Goal: Task Accomplishment & Management: Manage account settings

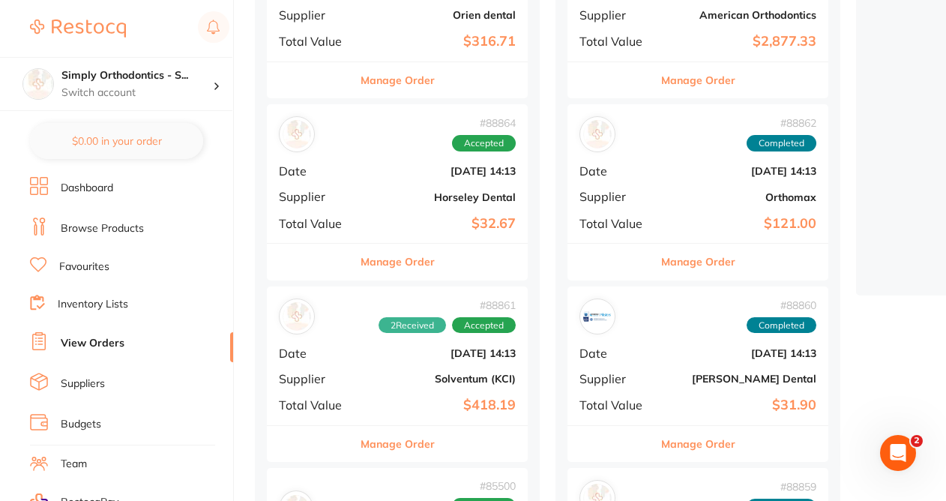
scroll to position [310, 0]
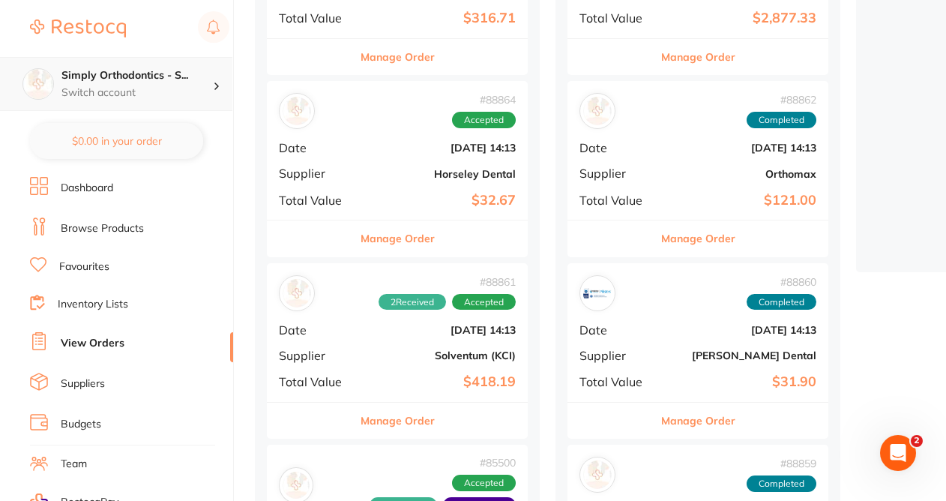
click at [195, 85] on p "Switch account" at bounding box center [136, 92] width 151 height 15
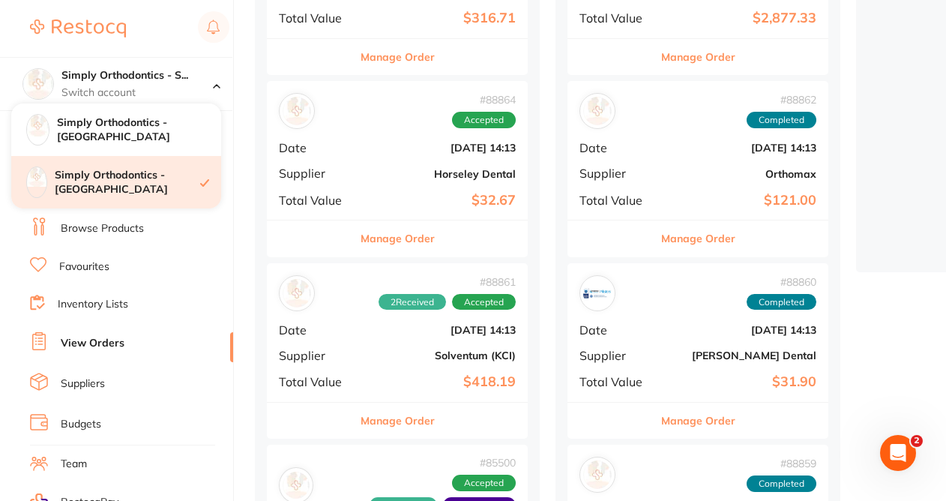
click at [204, 199] on div "Simply Orthodontics - [GEOGRAPHIC_DATA]" at bounding box center [116, 182] width 210 height 52
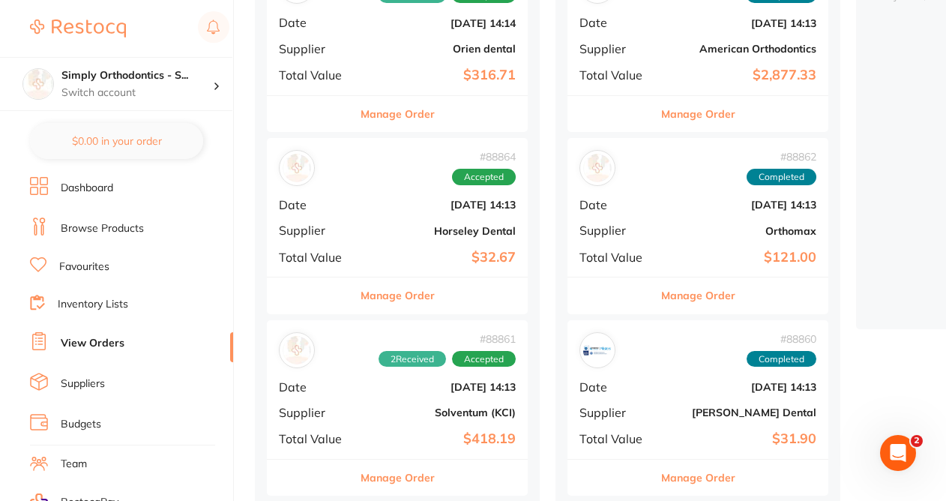
click at [410, 303] on button "Manage Order" at bounding box center [398, 295] width 74 height 36
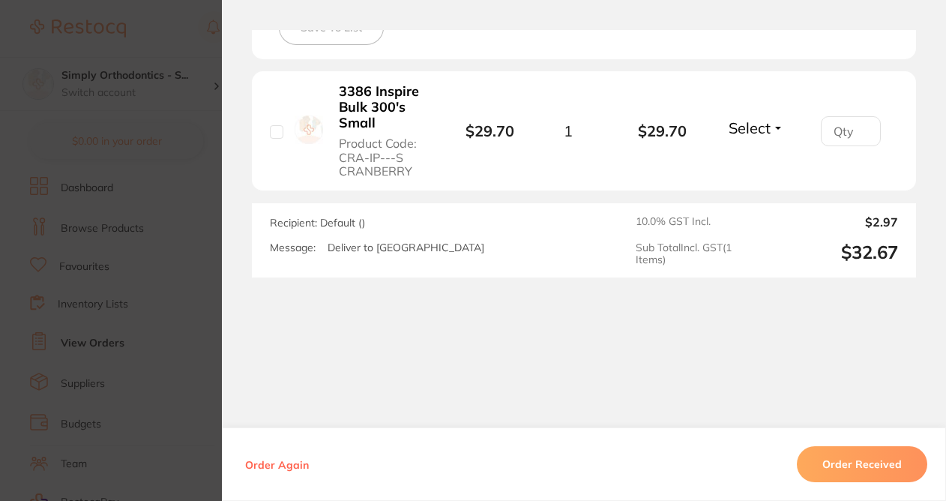
scroll to position [457, 0]
click at [826, 469] on button "Order Received" at bounding box center [862, 464] width 130 height 36
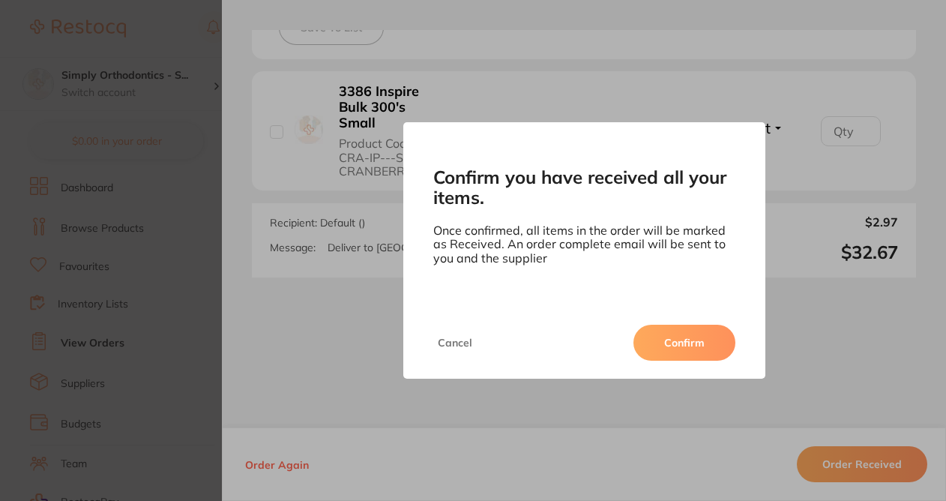
click at [649, 321] on div "Cancel Confirm" at bounding box center [584, 343] width 362 height 72
click at [652, 332] on button "Confirm" at bounding box center [685, 343] width 102 height 36
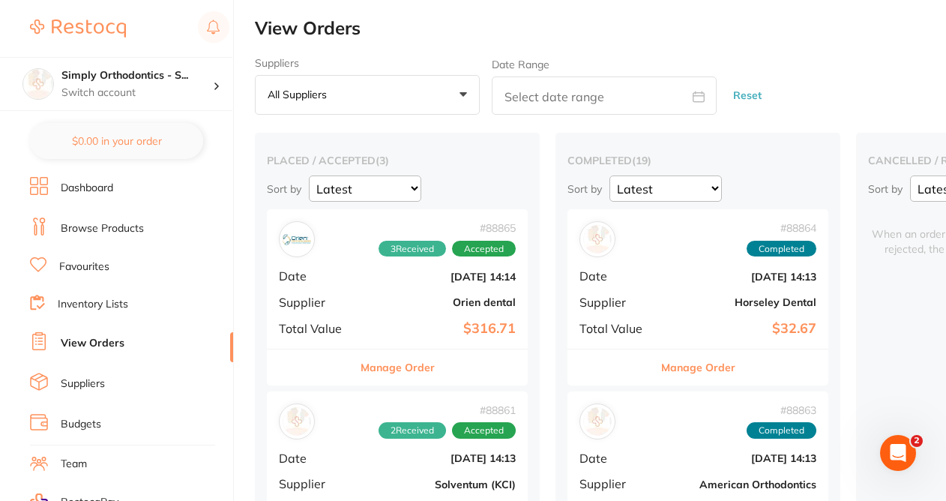
click at [376, 379] on button "Manage Order" at bounding box center [398, 367] width 74 height 36
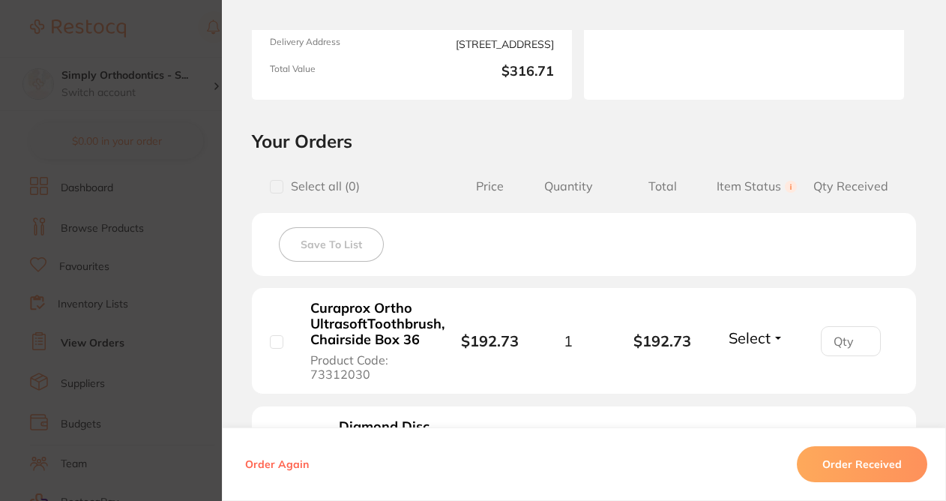
scroll to position [240, 0]
click at [762, 336] on span "Select" at bounding box center [750, 336] width 42 height 19
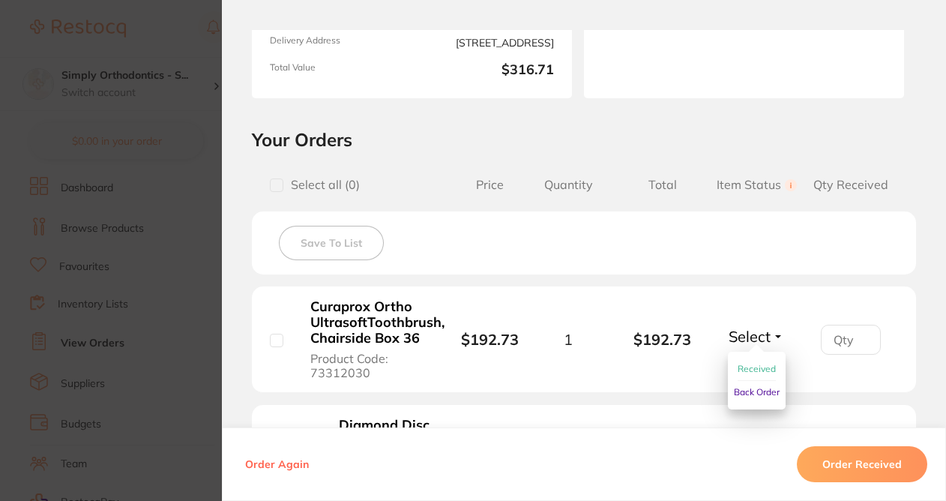
click at [756, 373] on span "Received" at bounding box center [757, 368] width 38 height 11
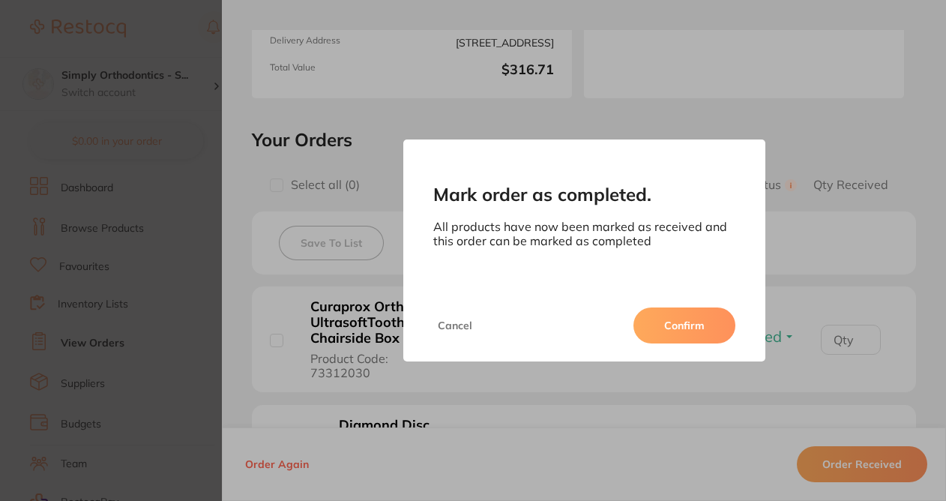
click at [723, 328] on button "Confirm" at bounding box center [685, 325] width 102 height 36
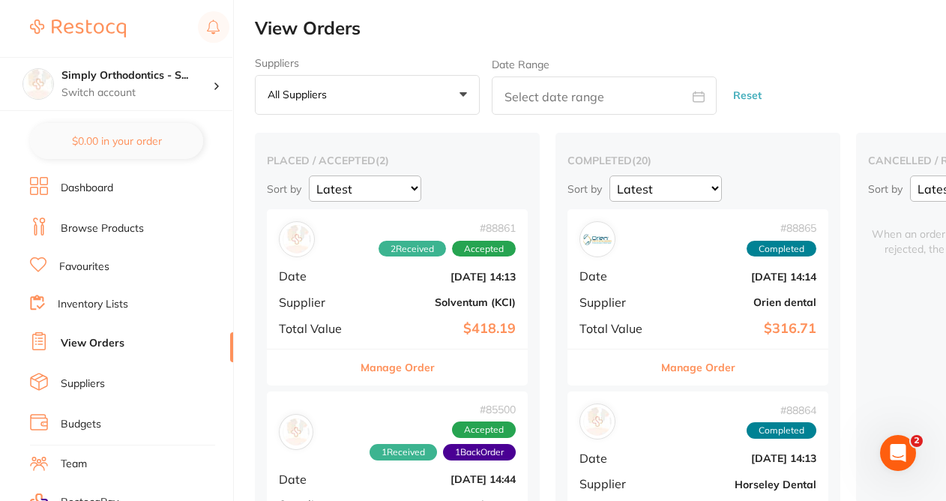
click at [435, 376] on div "Manage Order" at bounding box center [397, 367] width 261 height 37
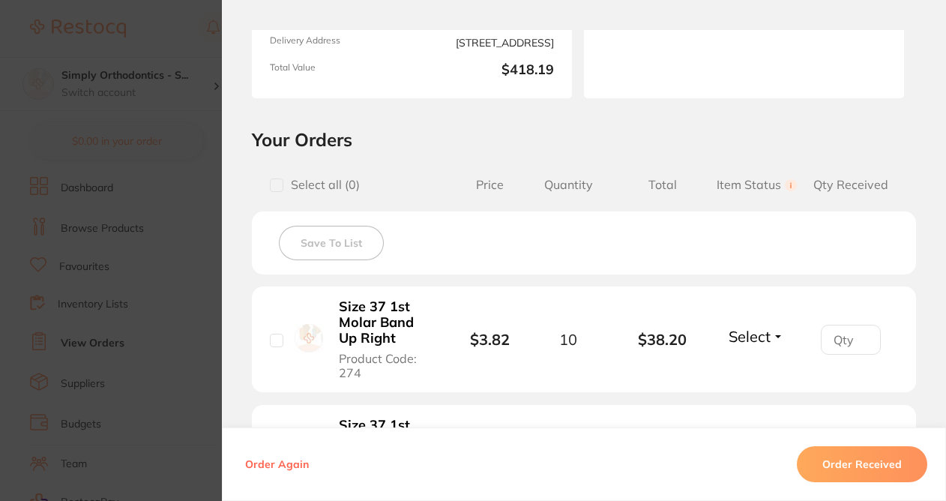
scroll to position [98, 0]
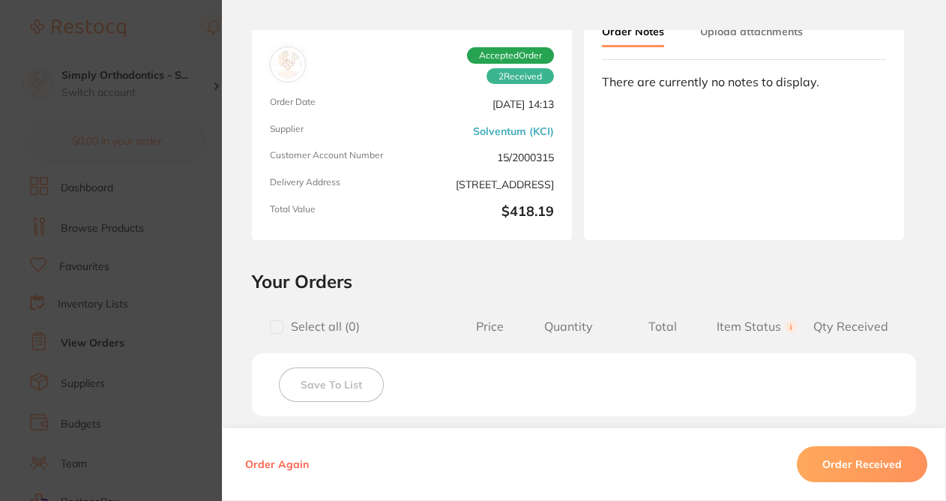
click at [165, 273] on section "Order ID: Restocq- 88861 Order Information 2 Received Accepted Order Order Date…" at bounding box center [473, 250] width 946 height 501
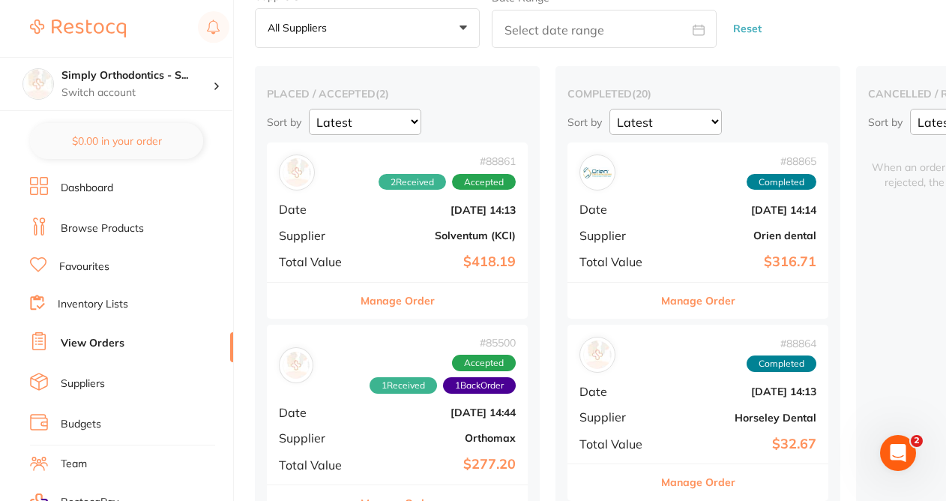
scroll to position [204, 0]
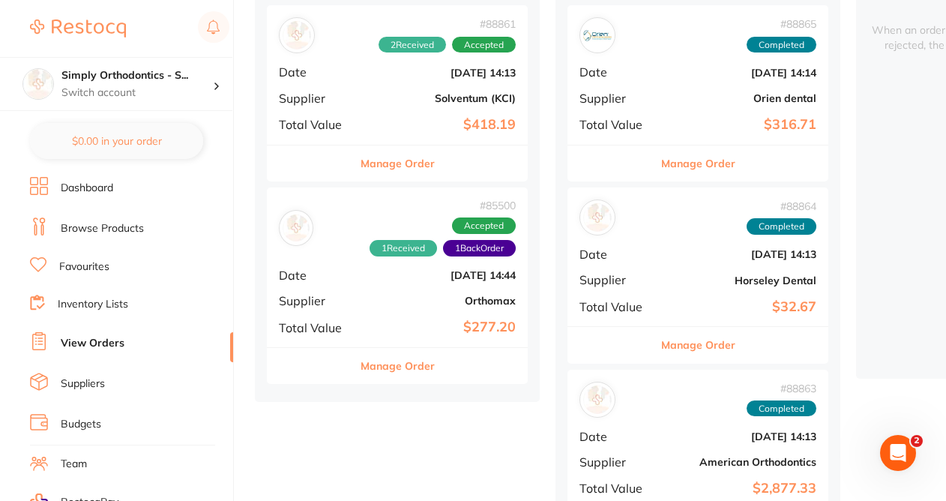
click at [388, 367] on button "Manage Order" at bounding box center [398, 366] width 74 height 36
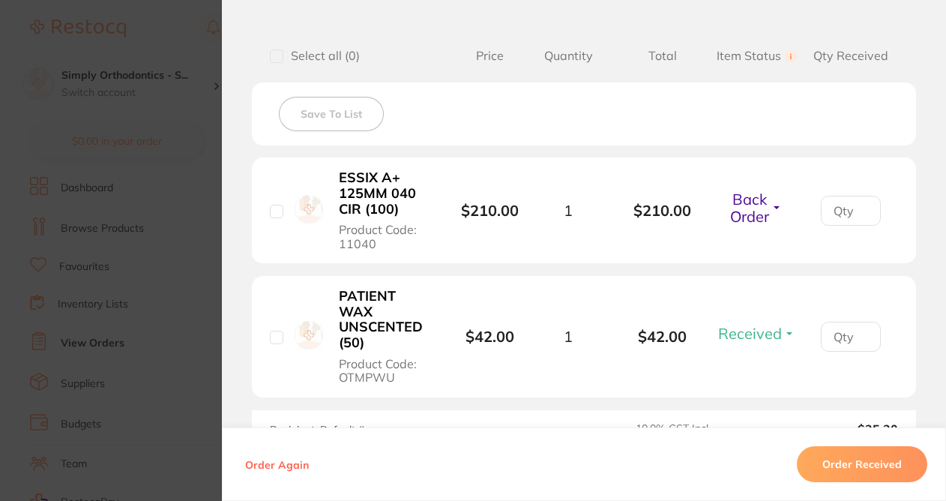
scroll to position [370, 0]
click at [734, 220] on span "Back Order" at bounding box center [749, 207] width 39 height 36
click at [744, 253] on span "Received" at bounding box center [757, 247] width 38 height 11
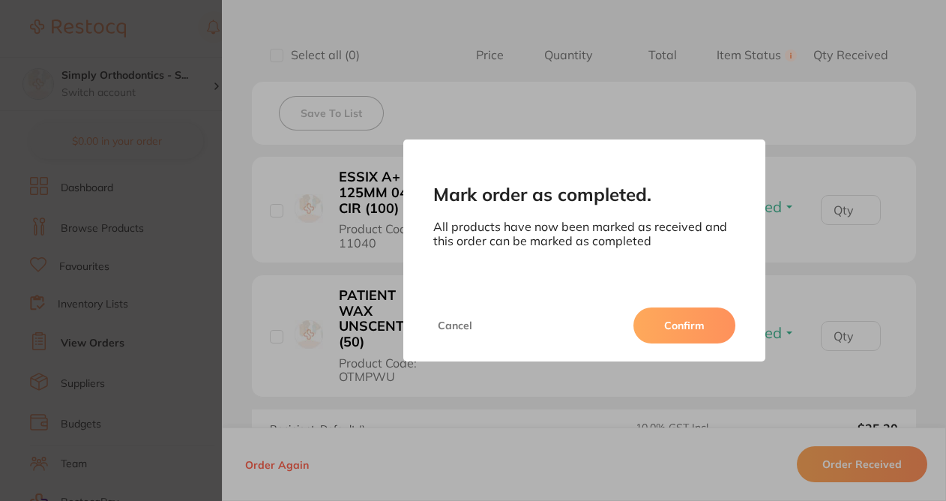
click at [679, 339] on button "Confirm" at bounding box center [685, 325] width 102 height 36
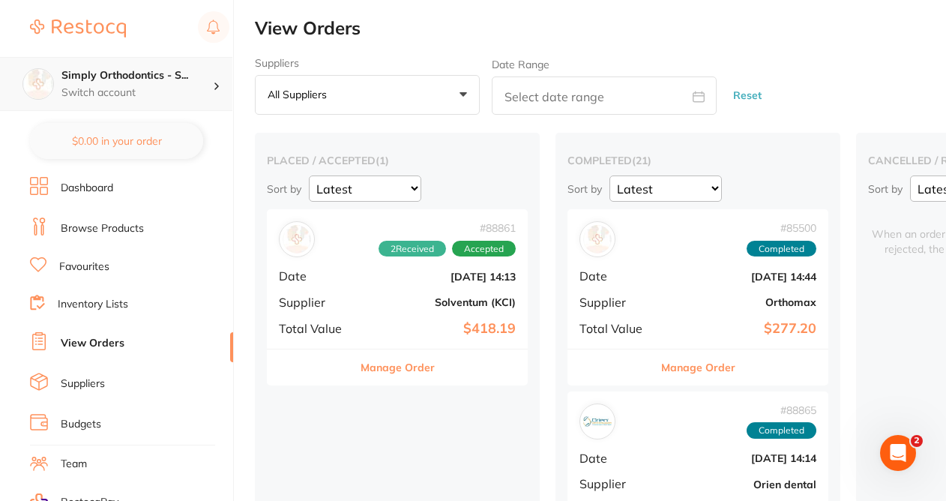
click at [163, 74] on h4 "Simply Orthodontics - S..." at bounding box center [136, 75] width 151 height 15
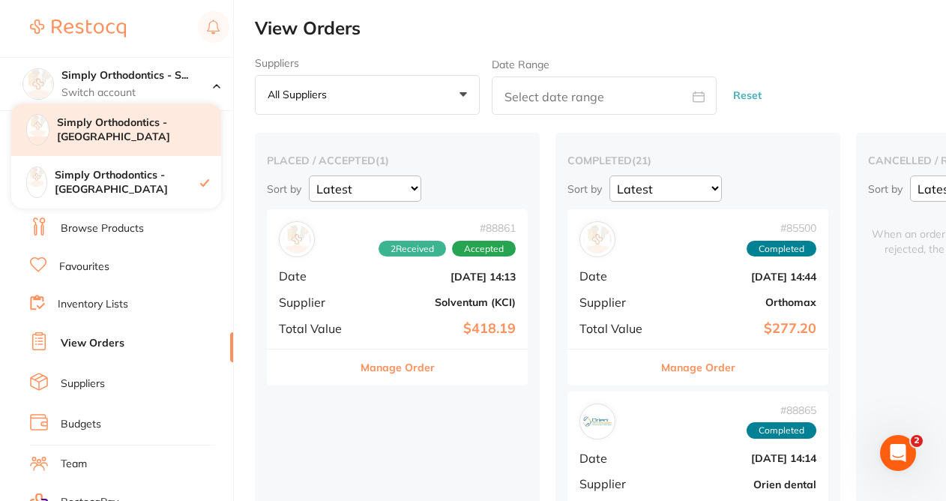
click at [157, 130] on h4 "Simply Orthodontics - [GEOGRAPHIC_DATA]" at bounding box center [139, 129] width 164 height 29
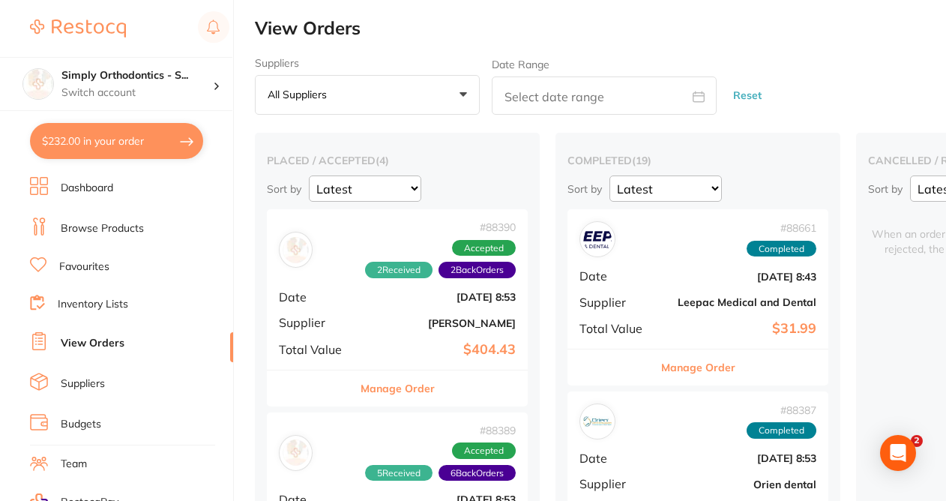
click at [415, 381] on button "Manage Order" at bounding box center [398, 388] width 74 height 36
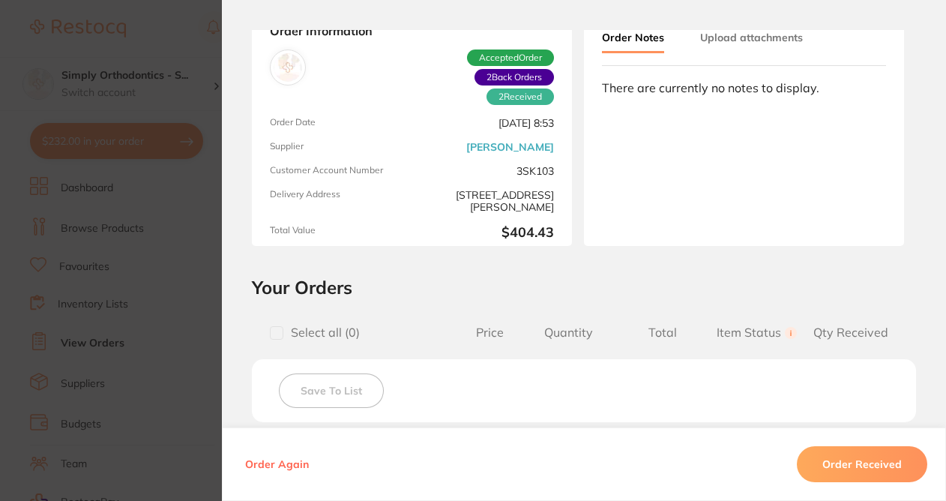
scroll to position [170, 0]
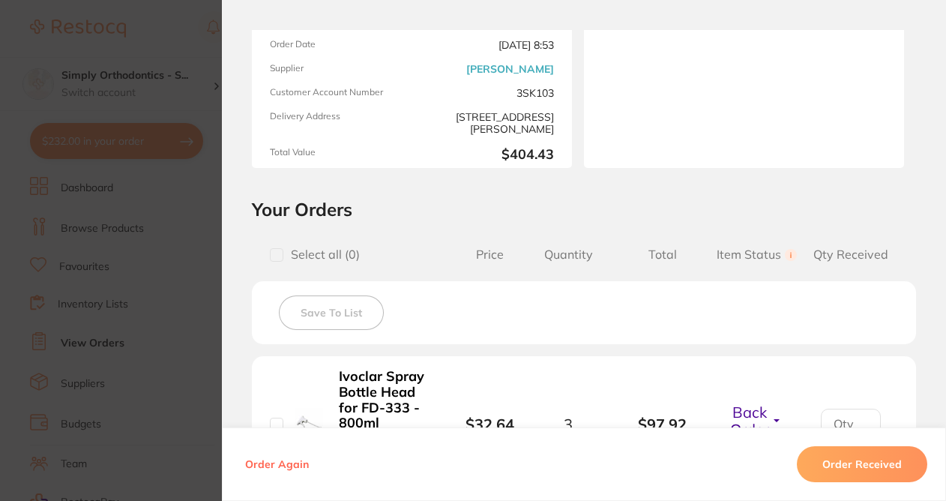
click at [187, 223] on section "Order ID: Restocq- 88390 Order Information 2 Received 2 Back Orders Accepted Or…" at bounding box center [473, 250] width 946 height 501
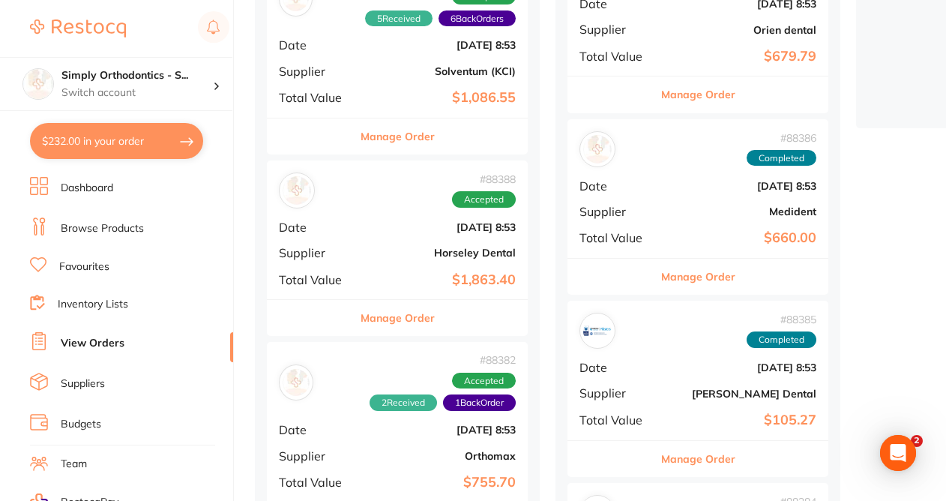
scroll to position [595, 0]
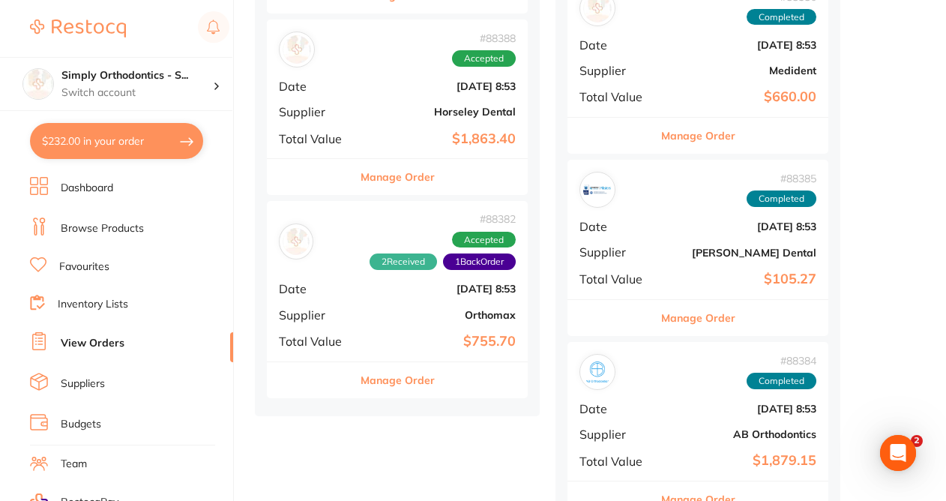
click at [423, 370] on button "Manage Order" at bounding box center [398, 380] width 74 height 36
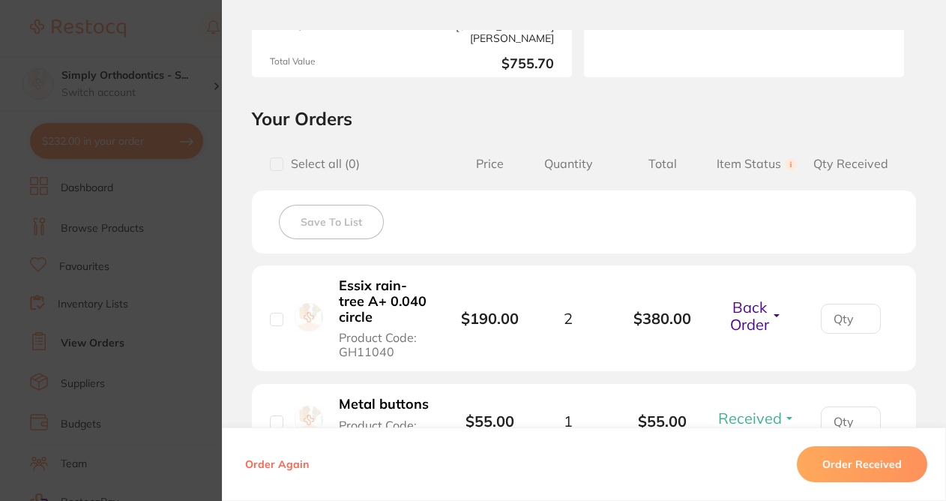
scroll to position [289, 0]
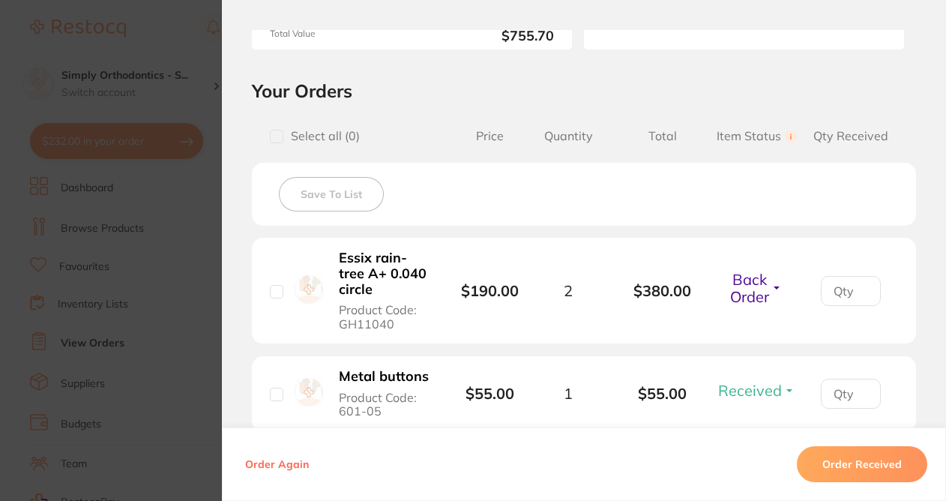
click at [757, 291] on span "Back Order" at bounding box center [749, 288] width 39 height 36
click at [750, 333] on span "Received" at bounding box center [757, 328] width 38 height 11
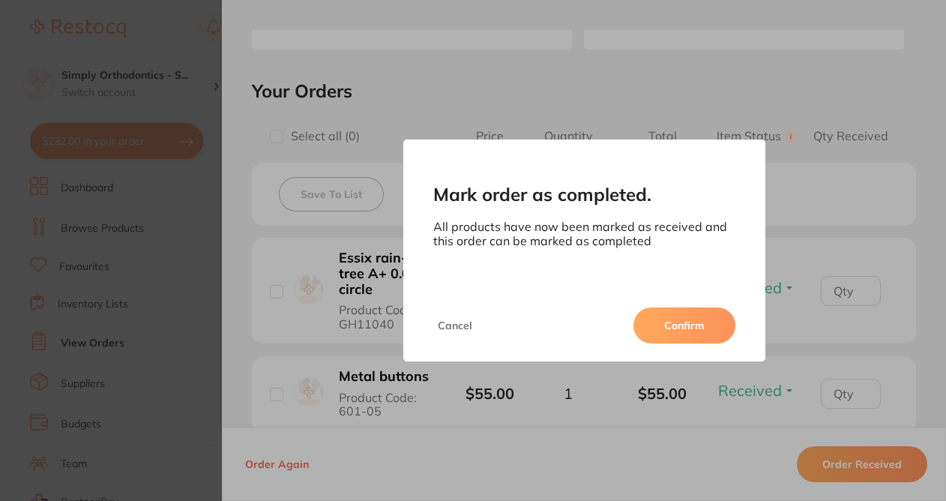
click at [708, 332] on button "Confirm" at bounding box center [685, 325] width 102 height 36
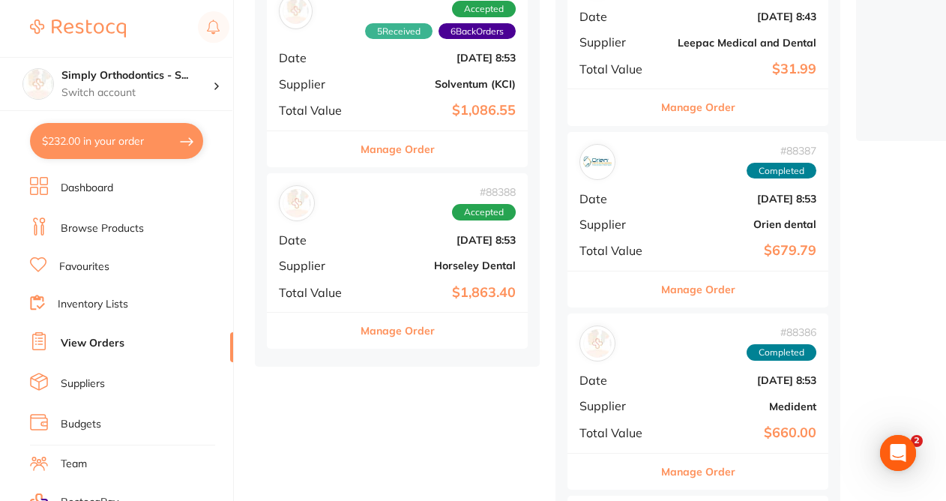
scroll to position [445, 0]
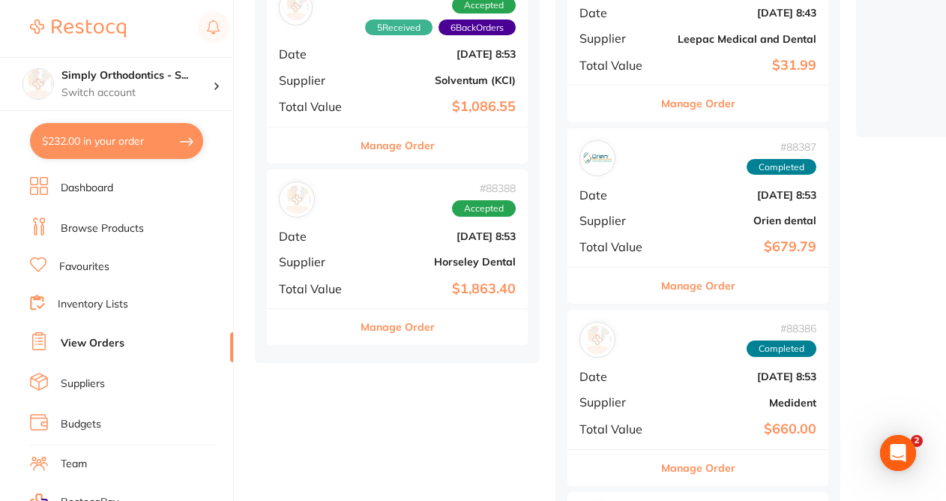
click at [409, 322] on button "Manage Order" at bounding box center [398, 327] width 74 height 36
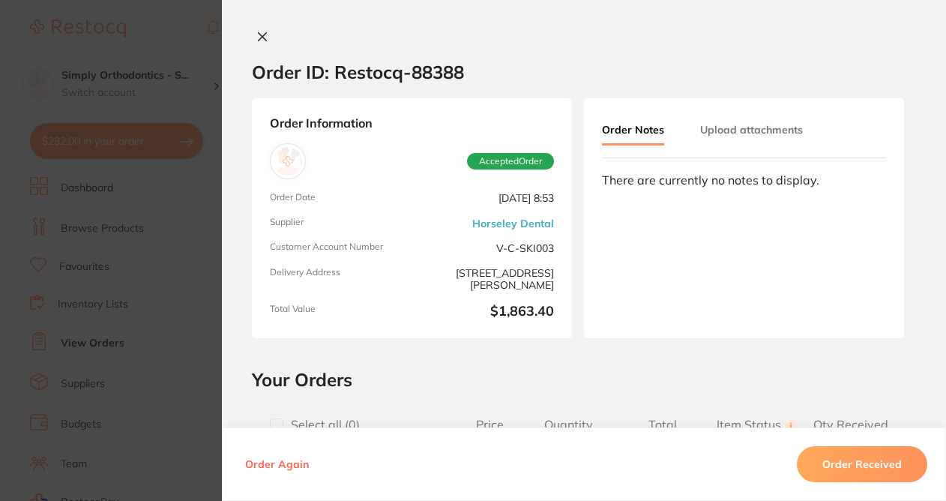
click at [203, 269] on section "Order ID: Restocq- 88388 Order Information Accepted Order Order Date [DATE] 8:5…" at bounding box center [473, 250] width 946 height 501
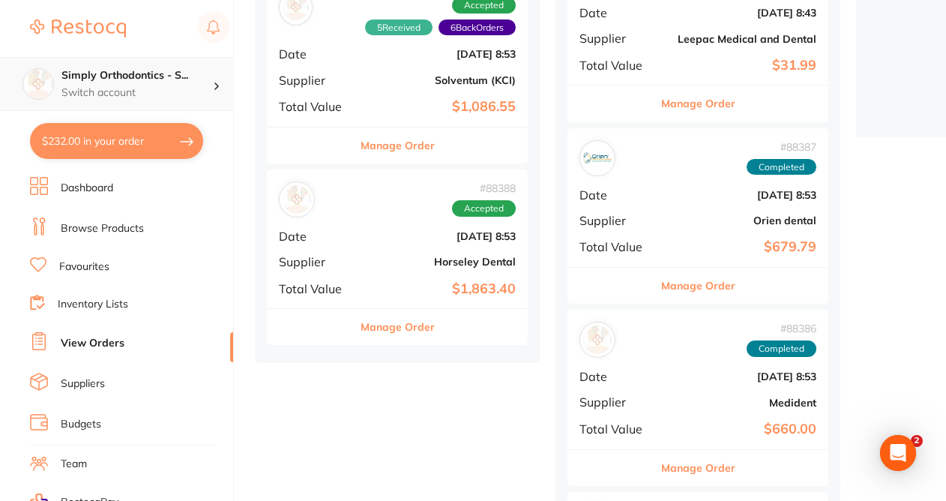
click at [184, 83] on div "Simply Orthodontics - S... Switch account" at bounding box center [136, 83] width 151 height 31
